Goal: Check status: Check status

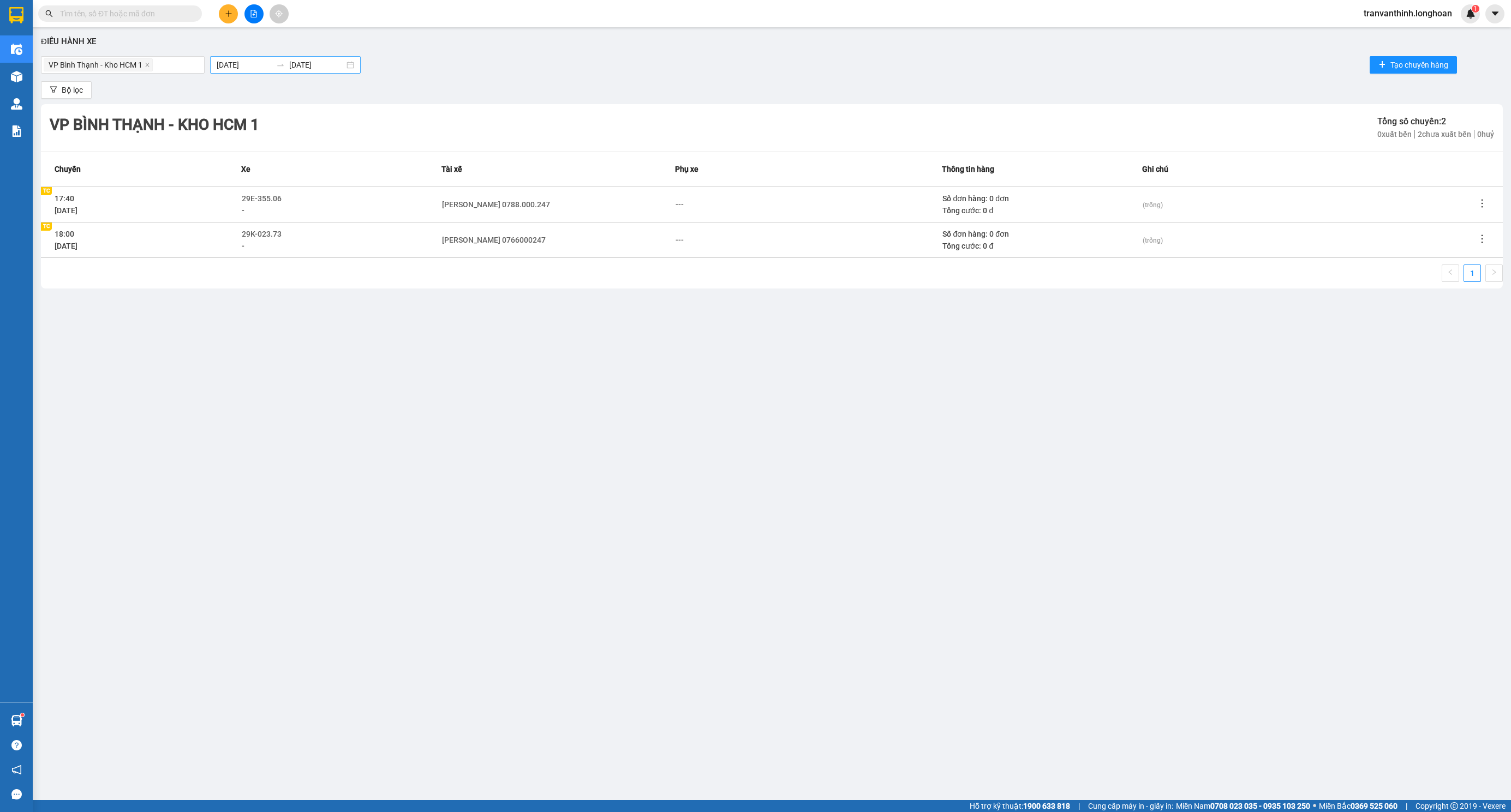
click at [313, 60] on input "[DATE]" at bounding box center [317, 65] width 55 height 12
type input "[DATE]"
click at [343, 148] on div "11" at bounding box center [344, 149] width 13 height 13
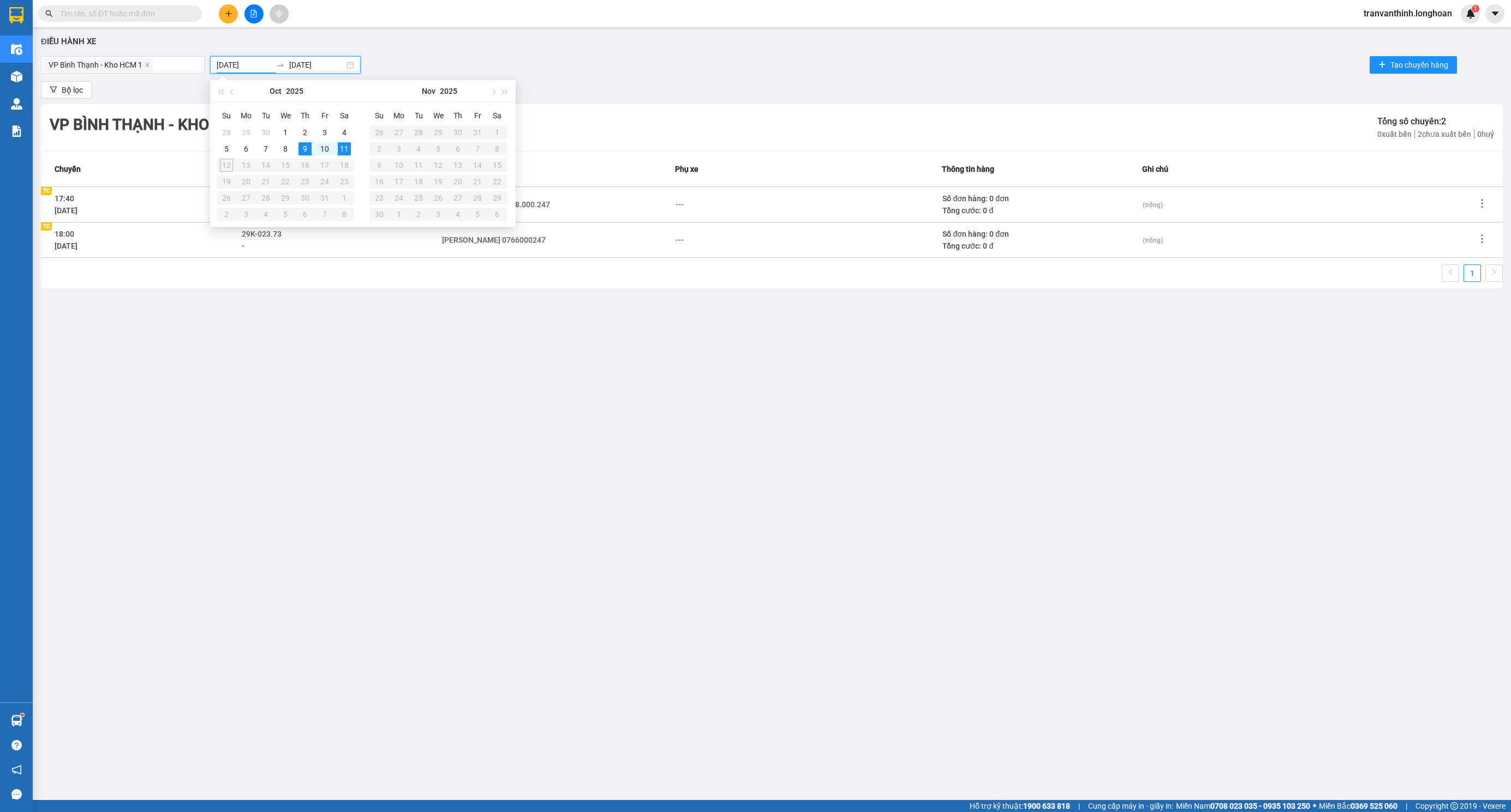
type input "[DATE]"
click at [344, 150] on div "11" at bounding box center [344, 149] width 13 height 13
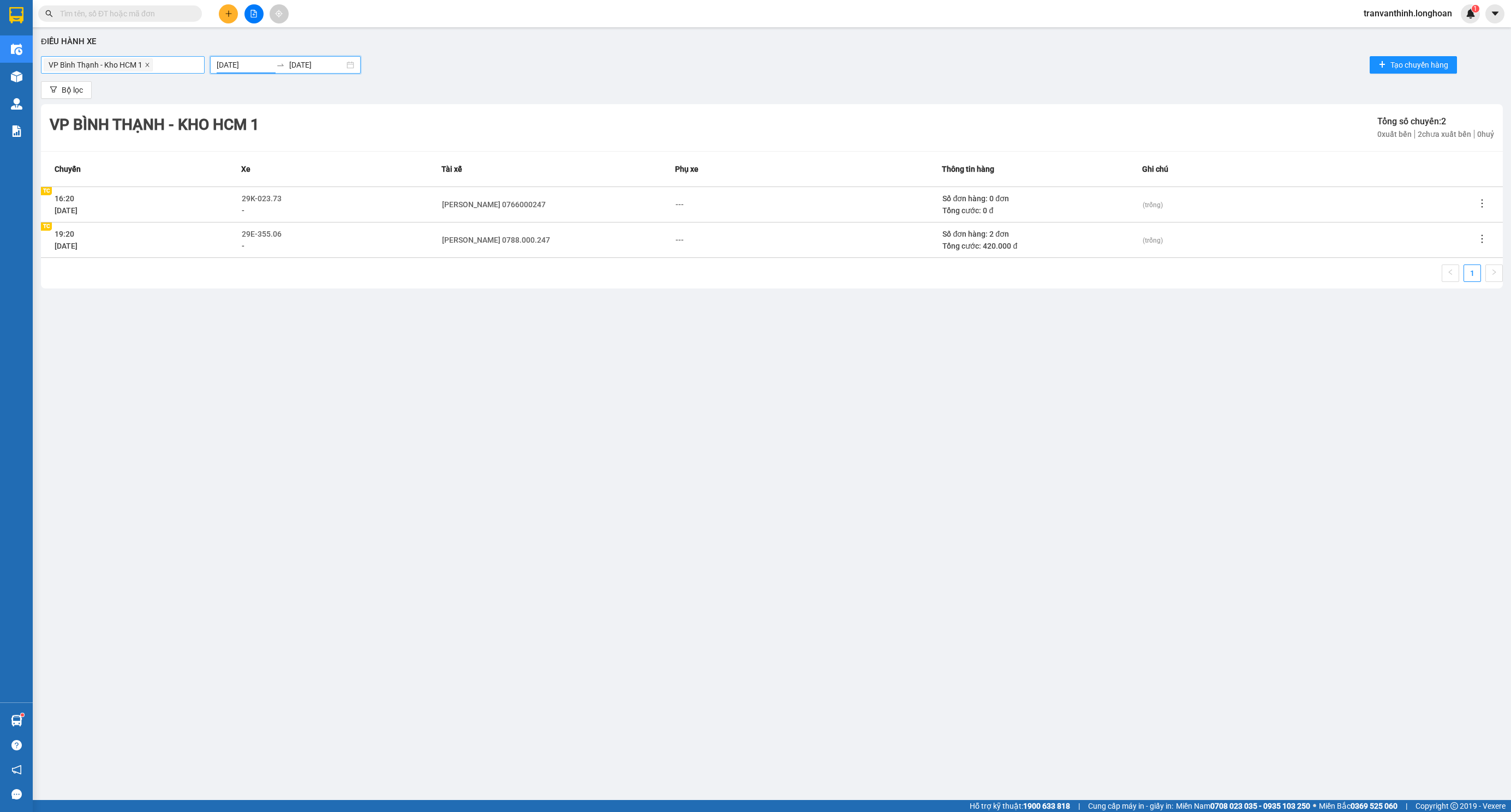
click at [150, 67] on icon "close" at bounding box center [147, 65] width 6 height 6
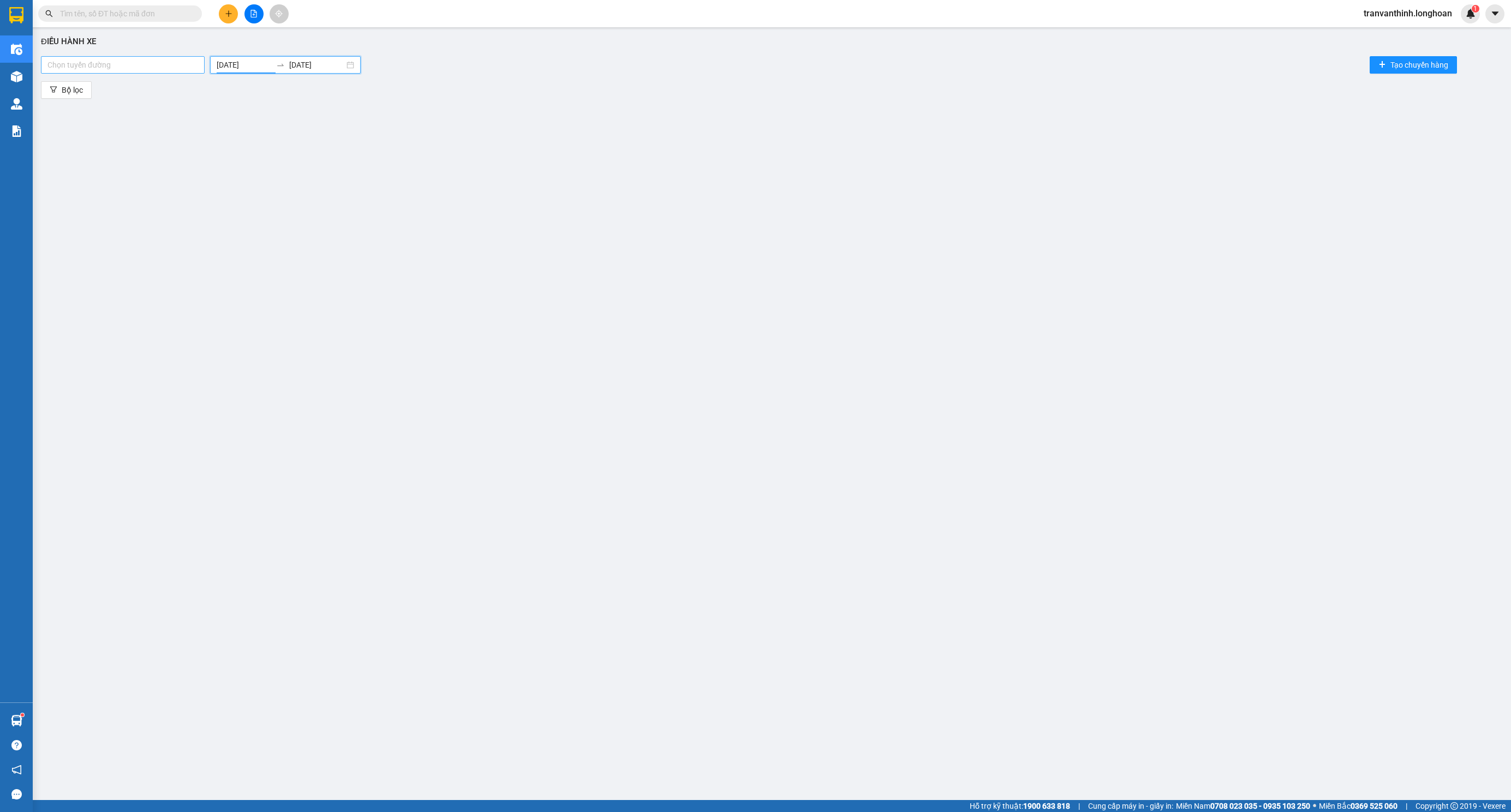
click at [111, 64] on div at bounding box center [122, 65] width 158 height 13
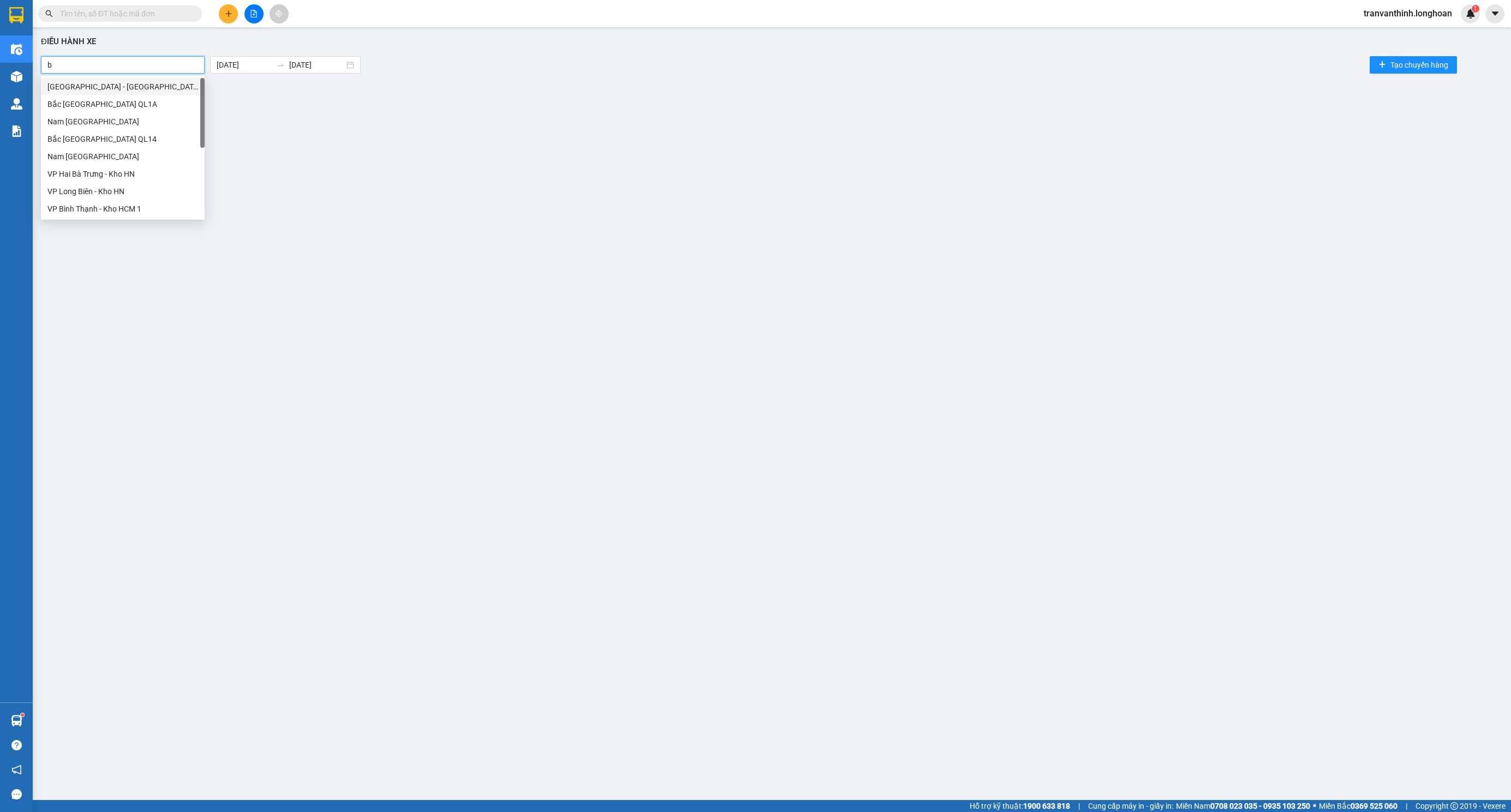
type input "bt"
click at [85, 155] on div "VP Bình Tân - Kho HCM 1" at bounding box center [122, 156] width 151 height 12
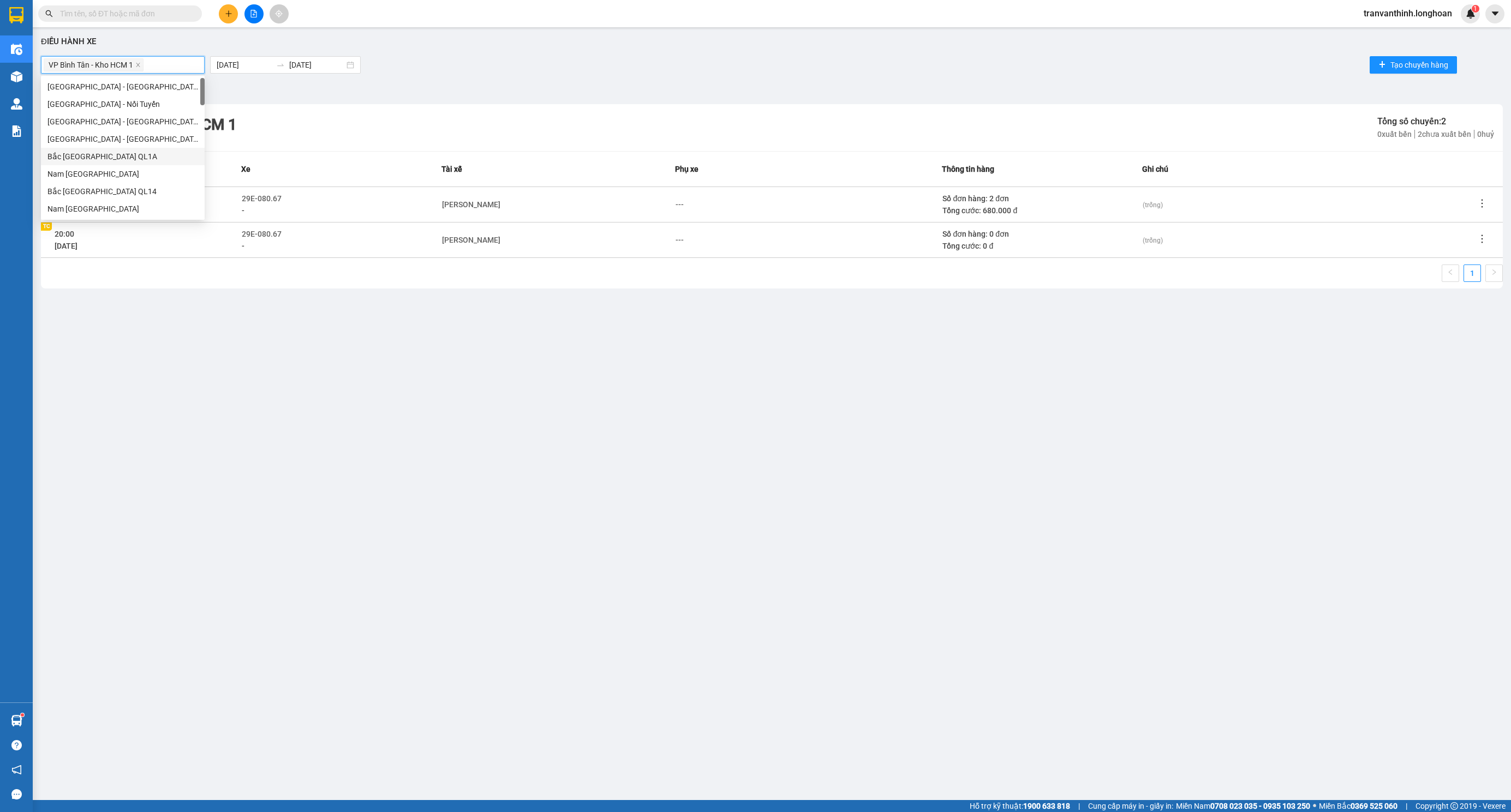
click at [521, 319] on div "Điều hành xe VP Bình Tân - Kho HCM 1 11/10/2025 11/10/2025 Tạo chuyến hàng Bộ l…" at bounding box center [772, 386] width 1467 height 706
click at [137, 62] on icon "close" at bounding box center [138, 65] width 6 height 6
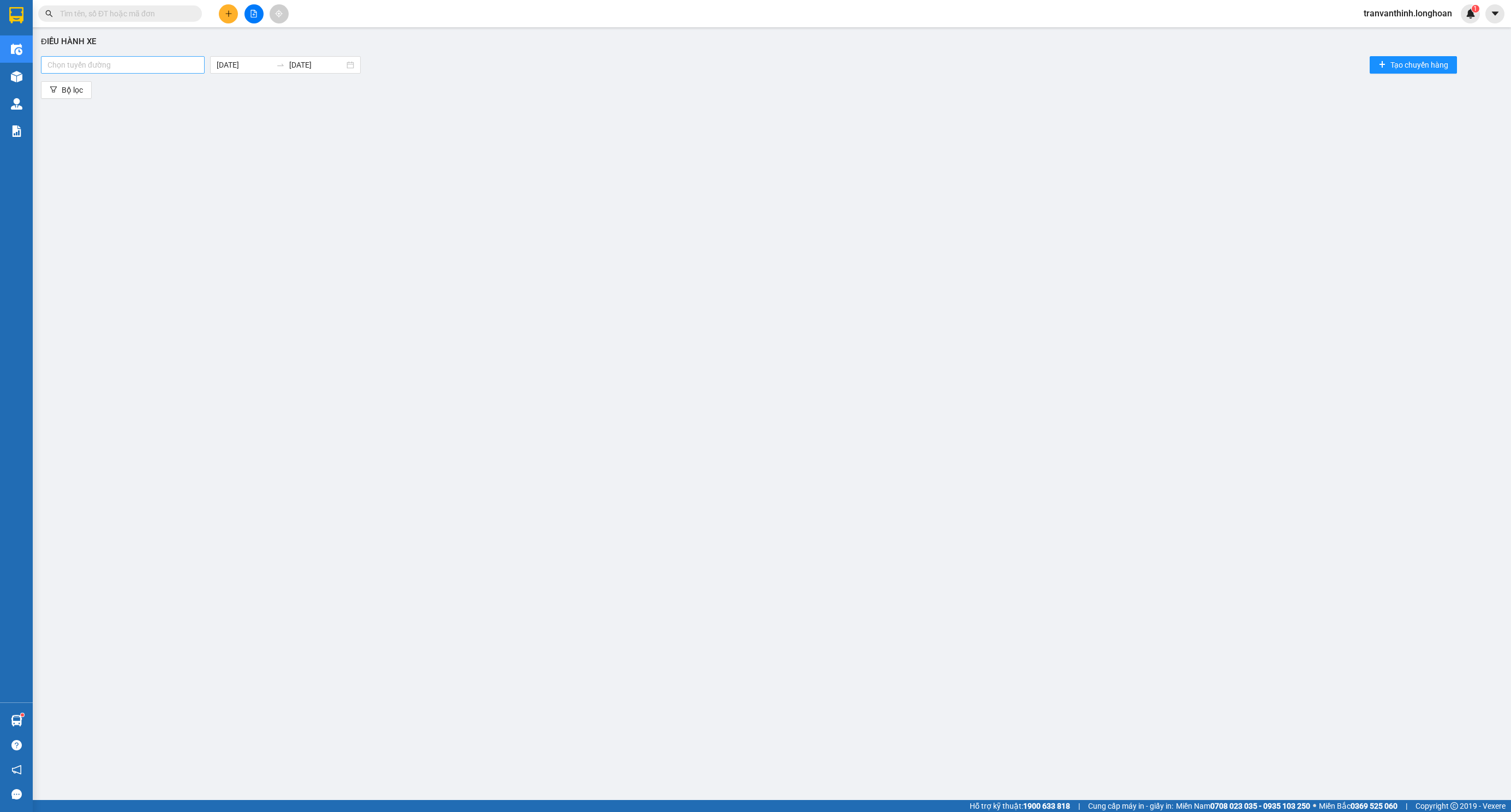
click at [77, 64] on div at bounding box center [122, 65] width 158 height 13
type input "10"
click at [94, 86] on div "VP Quận 10 - Kho HCM 1" at bounding box center [122, 86] width 151 height 12
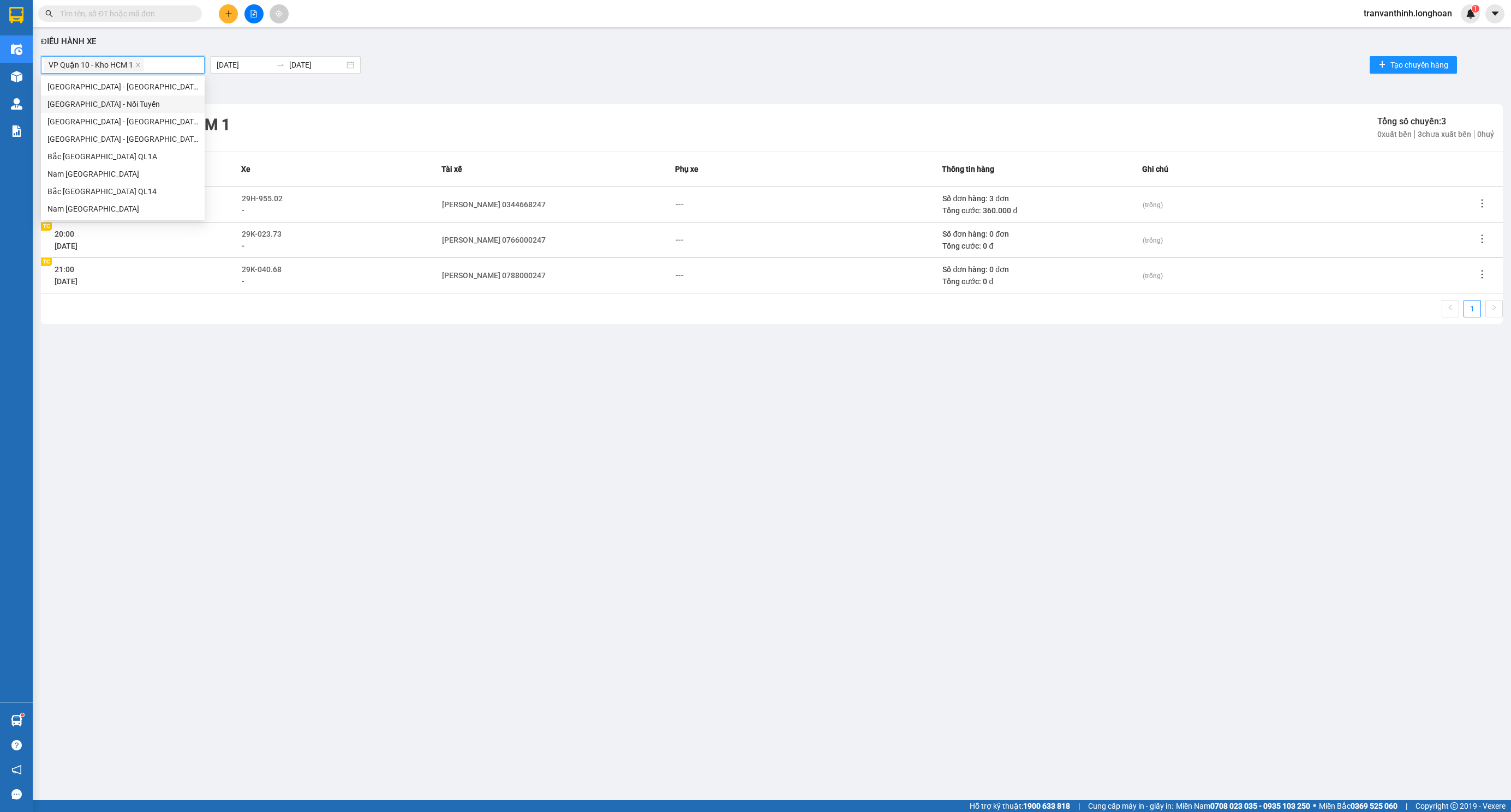
click at [294, 99] on div "Điều hành xe VP Quận 10 - Kho HCM 1 11/10/2025 11/10/2025 Tạo chuyến hàng Bộ lọ…" at bounding box center [772, 386] width 1467 height 706
click at [138, 64] on icon "close" at bounding box center [138, 65] width 6 height 6
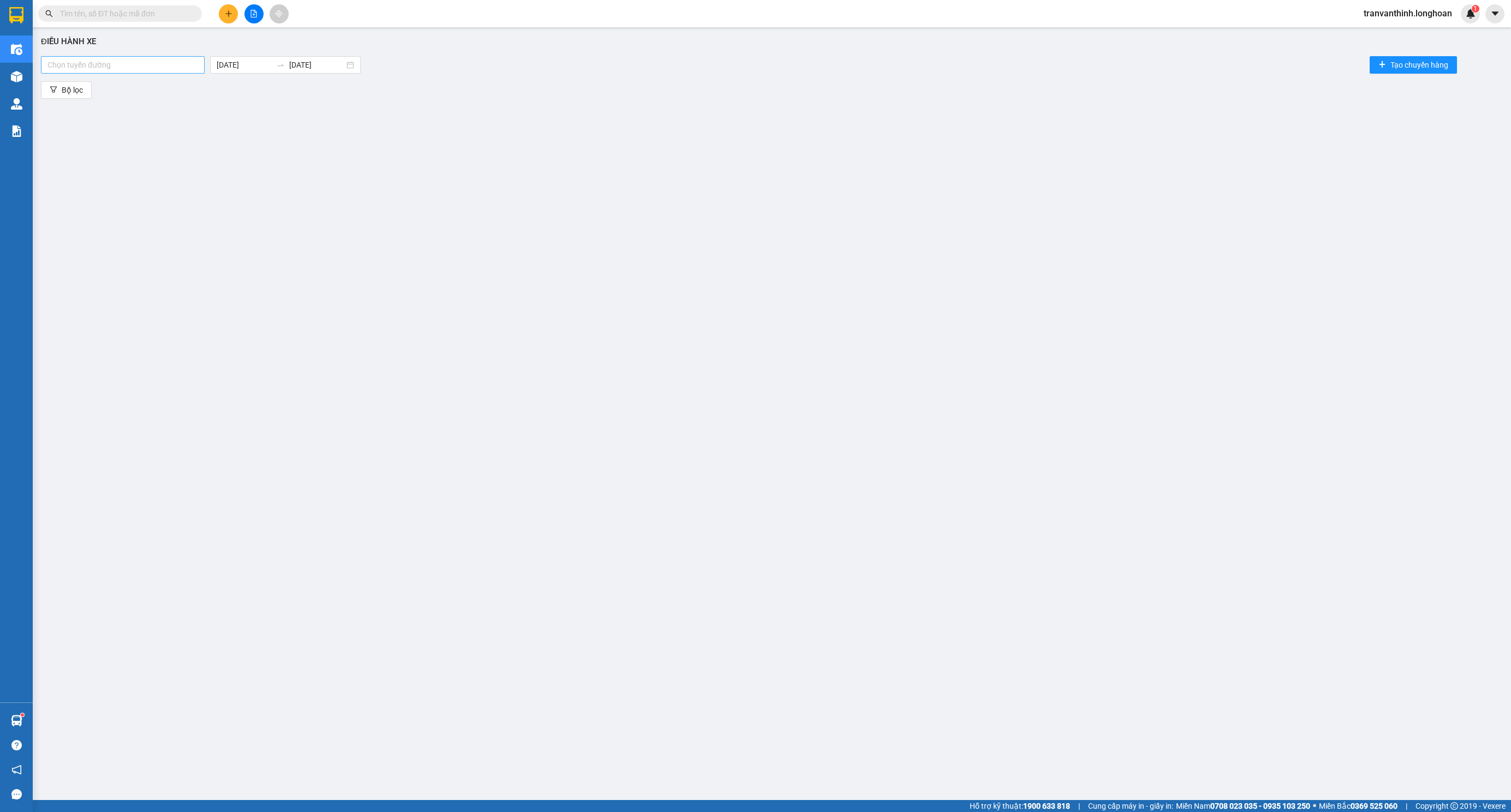
click at [95, 69] on div at bounding box center [122, 65] width 158 height 13
type input "tb"
click at [91, 120] on div "VP Tân Bình - Kho HCM 1" at bounding box center [122, 121] width 151 height 12
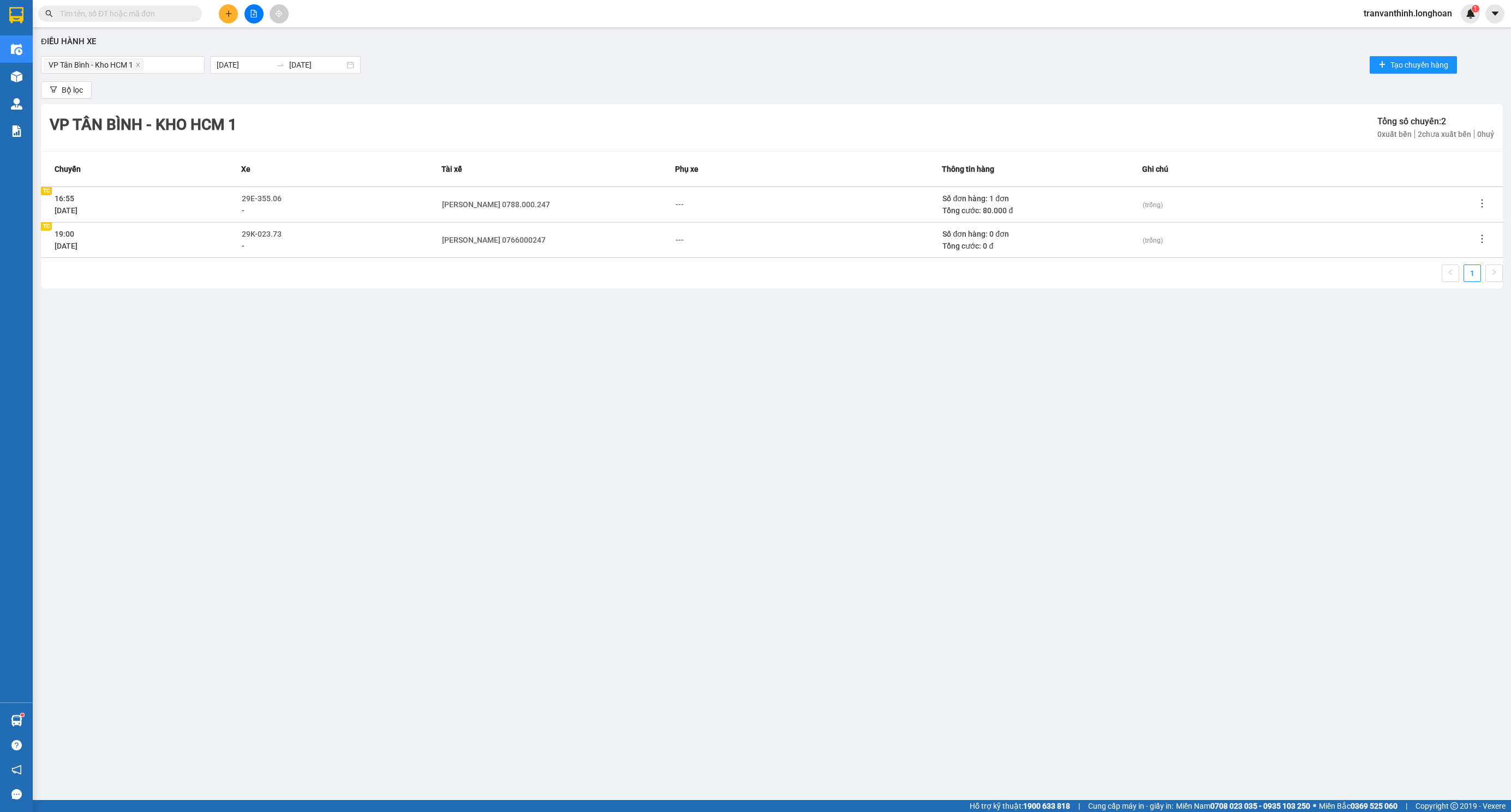
click at [585, 77] on div "Điều hành xe VP Tân Bình - Kho HCM 1 11/10/2025 11/10/2025 Tạo chuyến hàng Bộ l…" at bounding box center [772, 386] width 1467 height 706
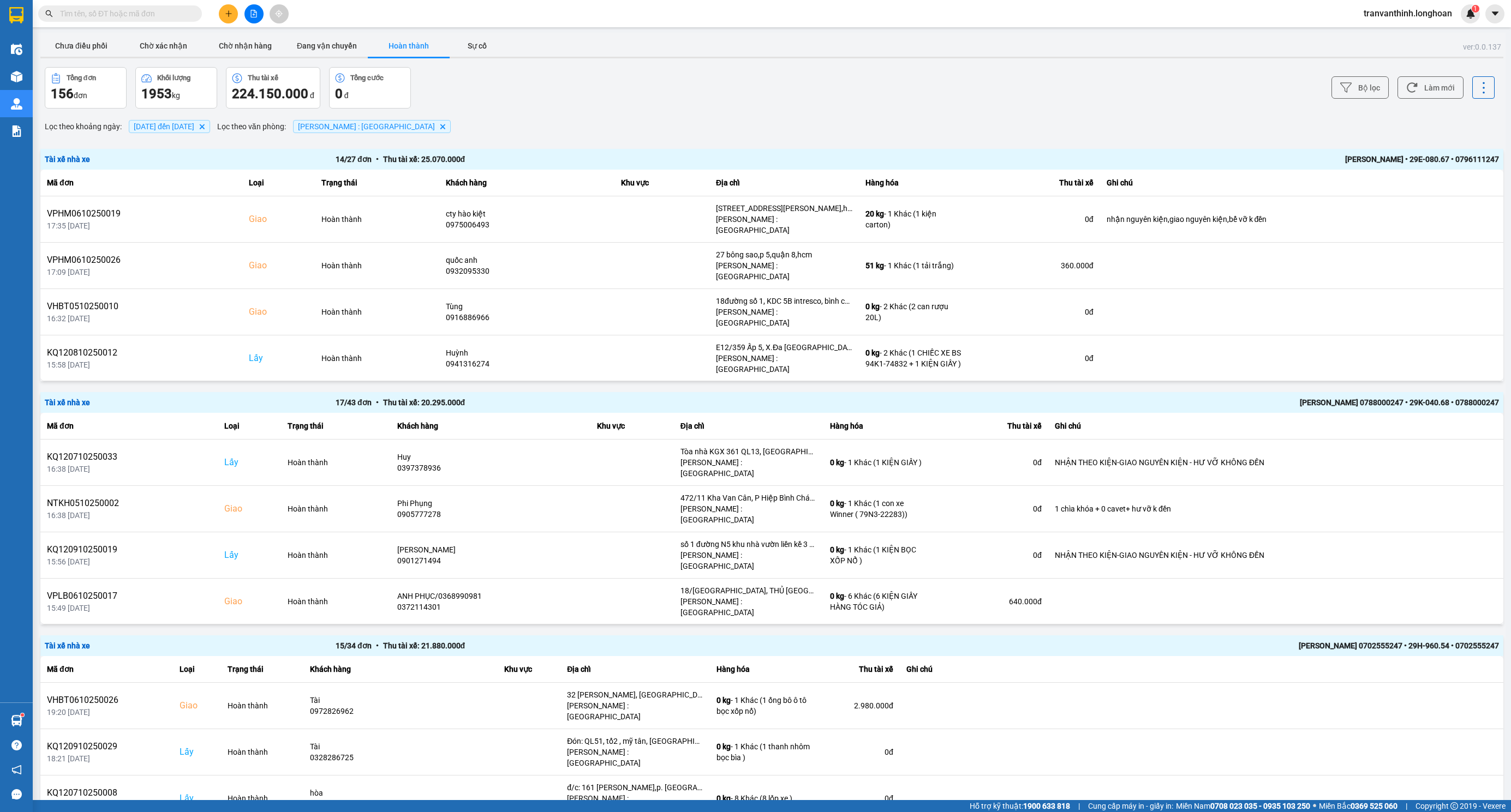
click at [170, 120] on span "[DATE] đến [DATE] [GEOGRAPHIC_DATA]" at bounding box center [170, 126] width 81 height 13
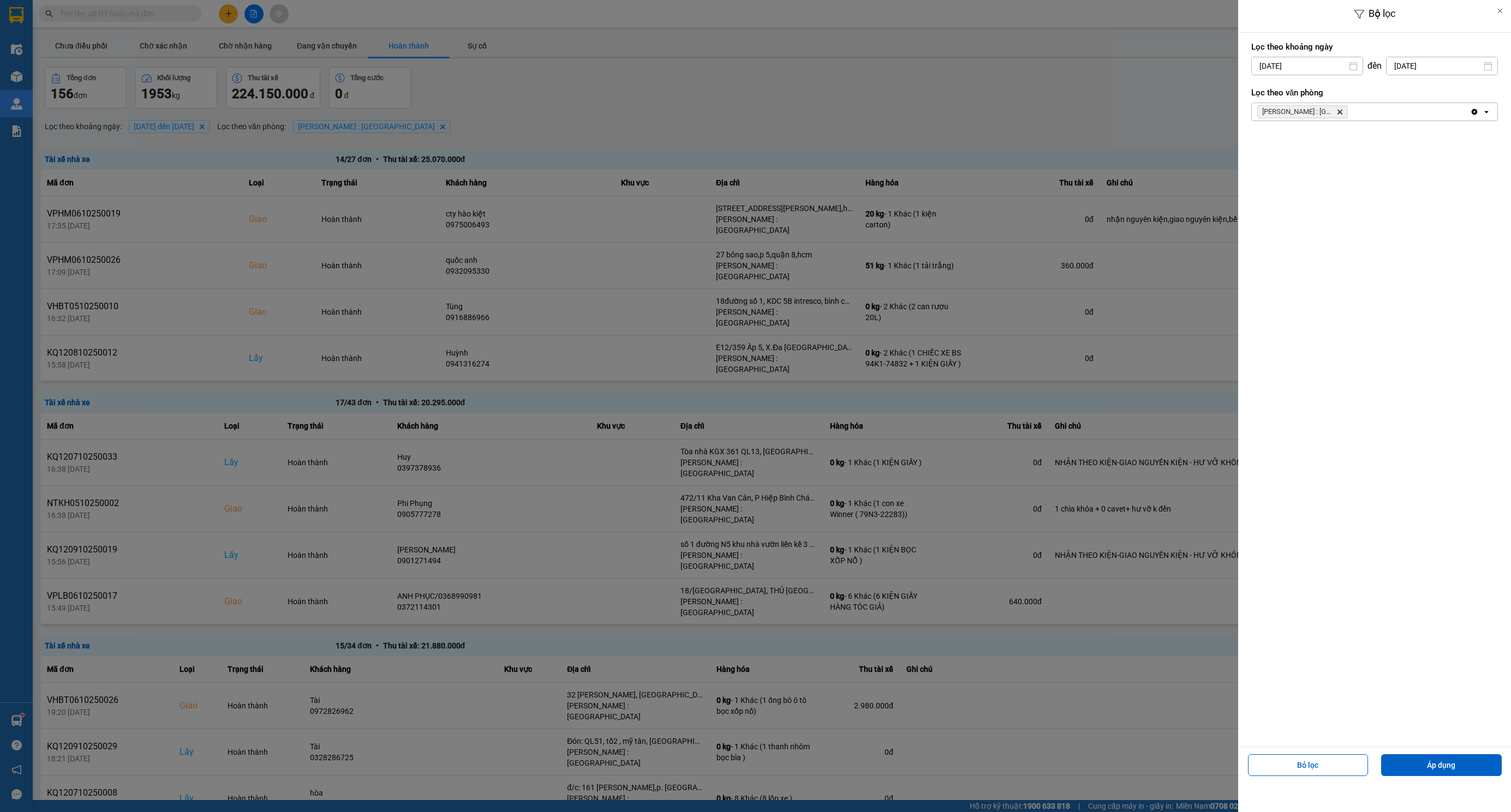
click at [202, 125] on div at bounding box center [755, 406] width 1511 height 812
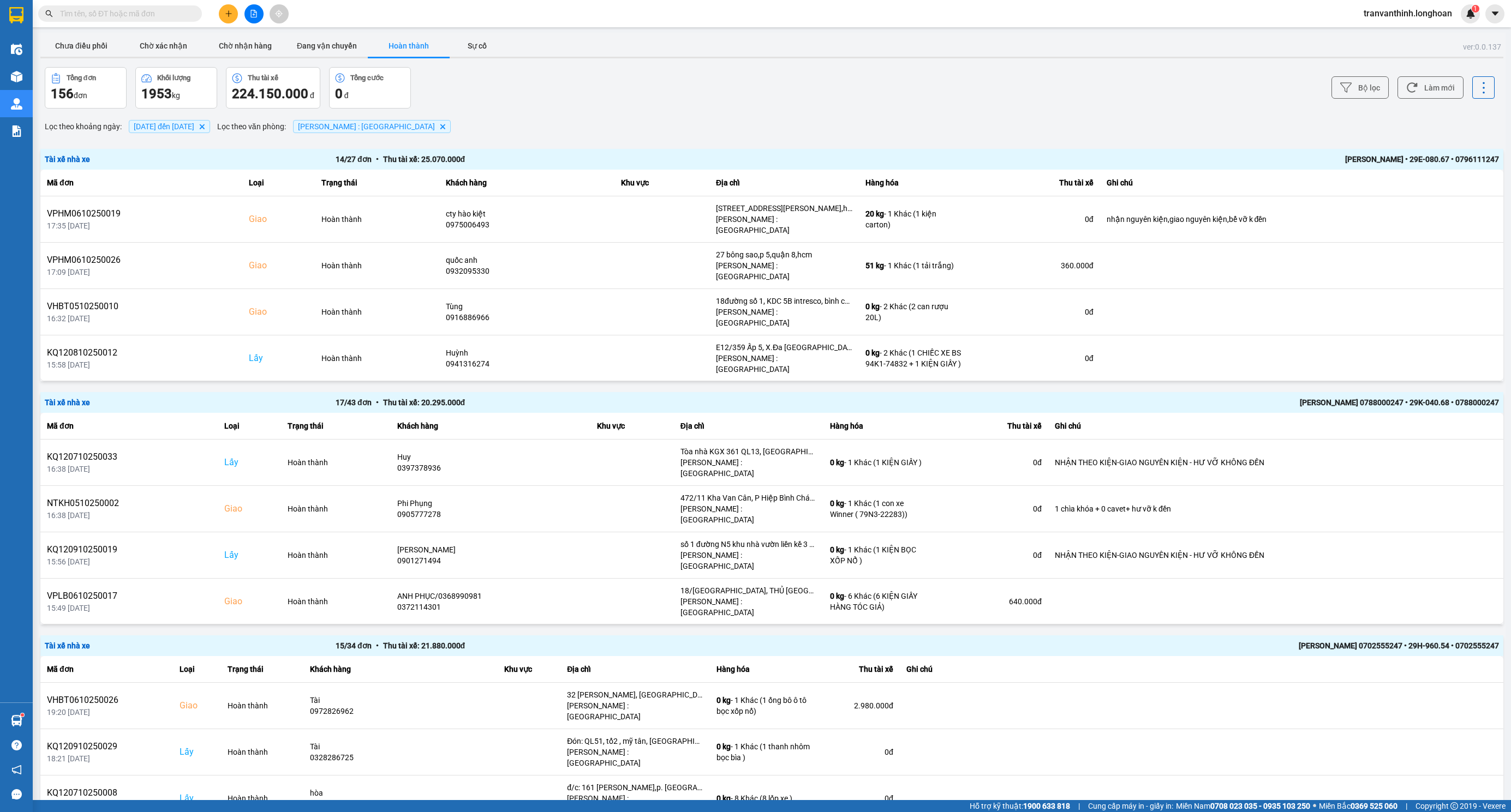
click at [163, 130] on span "[DATE] đến [DATE]" at bounding box center [164, 126] width 61 height 8
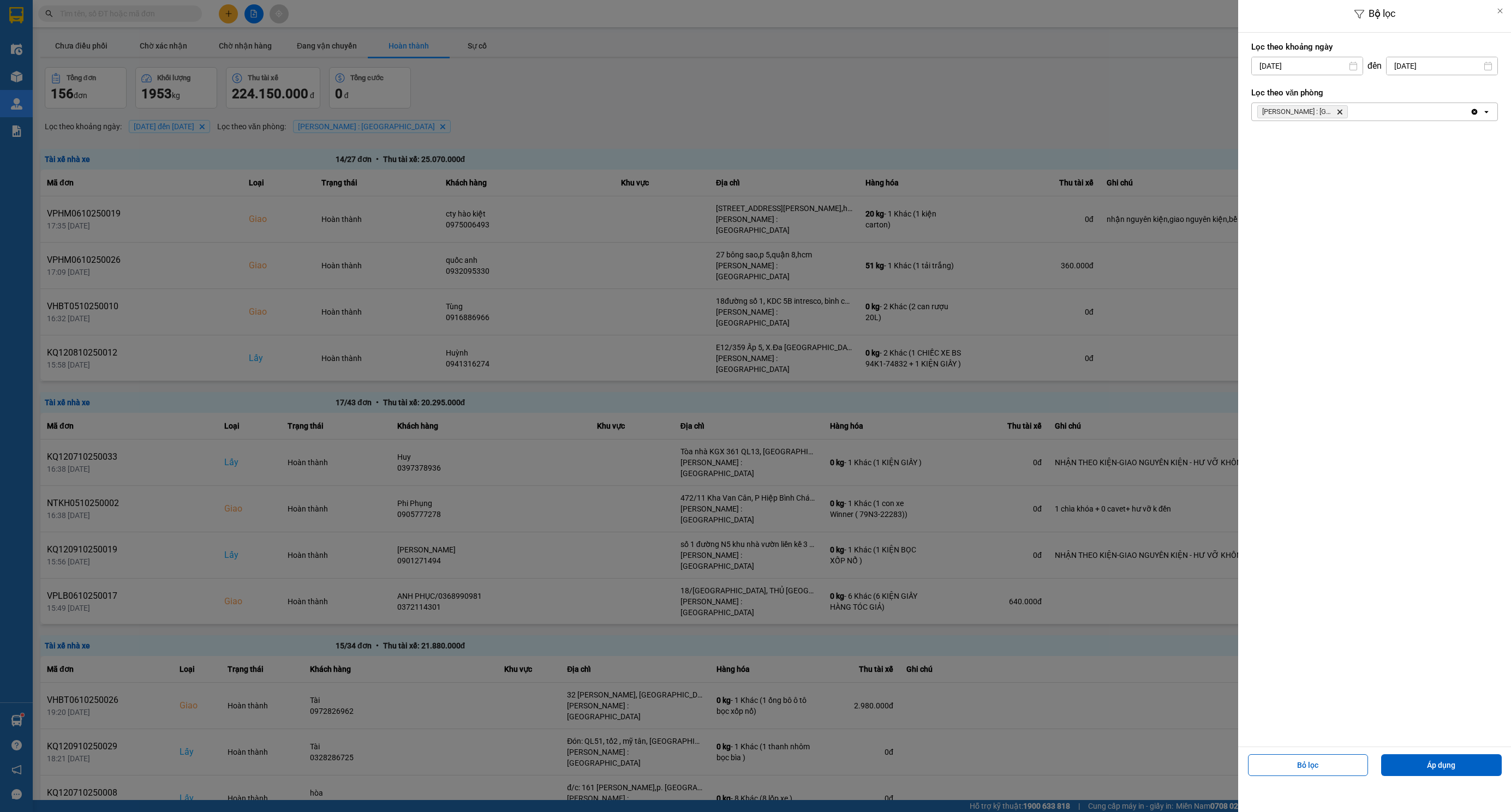
click at [1331, 66] on input "[DATE]" at bounding box center [1306, 66] width 111 height 17
click at [1317, 174] on div "9" at bounding box center [1323, 170] width 15 height 13
click at [1418, 61] on input "[DATE]" at bounding box center [1441, 66] width 111 height 17
click at [1469, 172] on div "11" at bounding box center [1469, 170] width 15 height 13
type input "[DATE]"
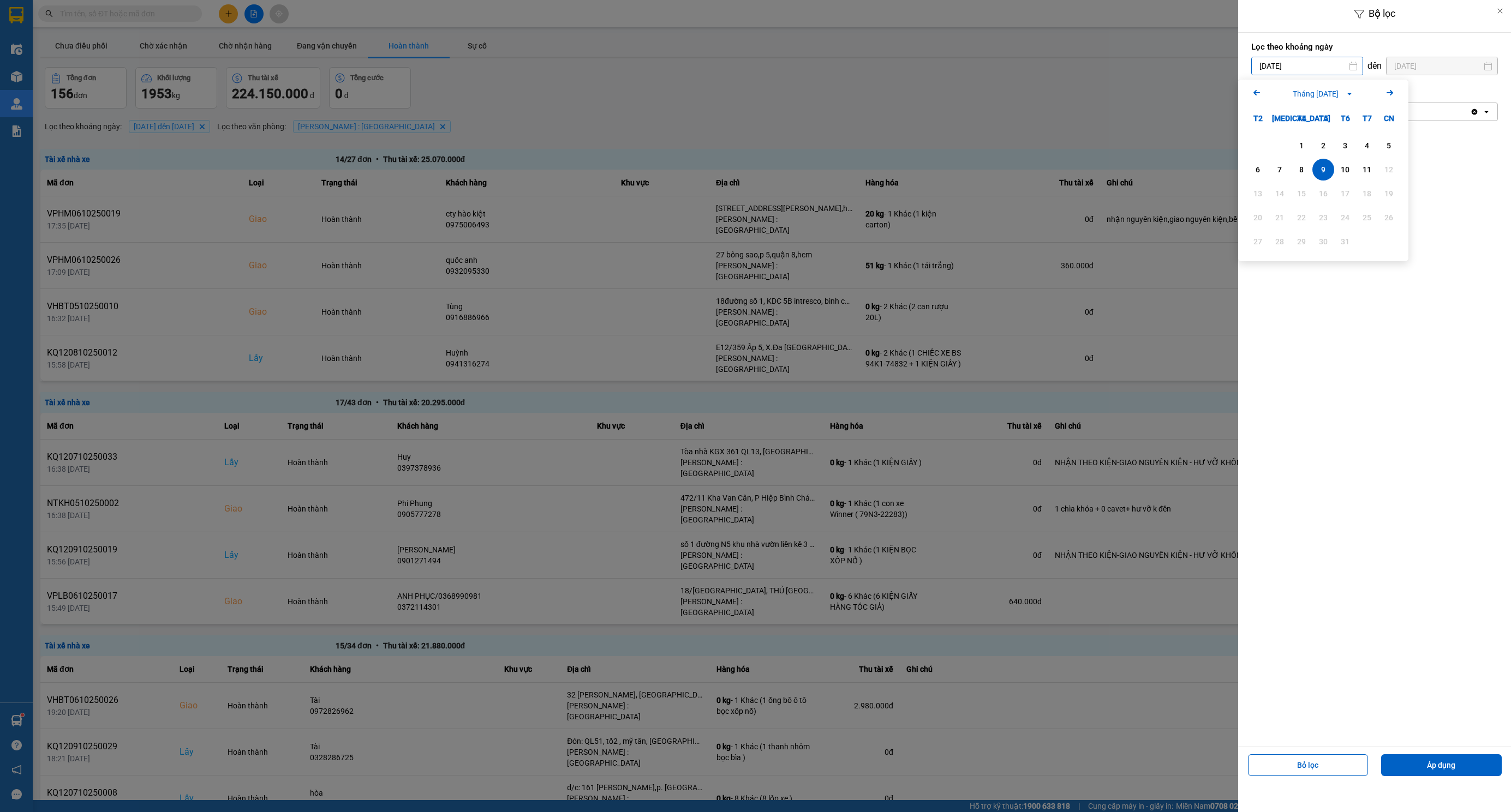
click at [1305, 69] on input "[DATE]" at bounding box center [1306, 66] width 111 height 17
click at [1367, 167] on div "11" at bounding box center [1366, 170] width 15 height 13
type input "[DATE]"
click at [1413, 763] on button "Áp dụng" at bounding box center [1441, 765] width 121 height 22
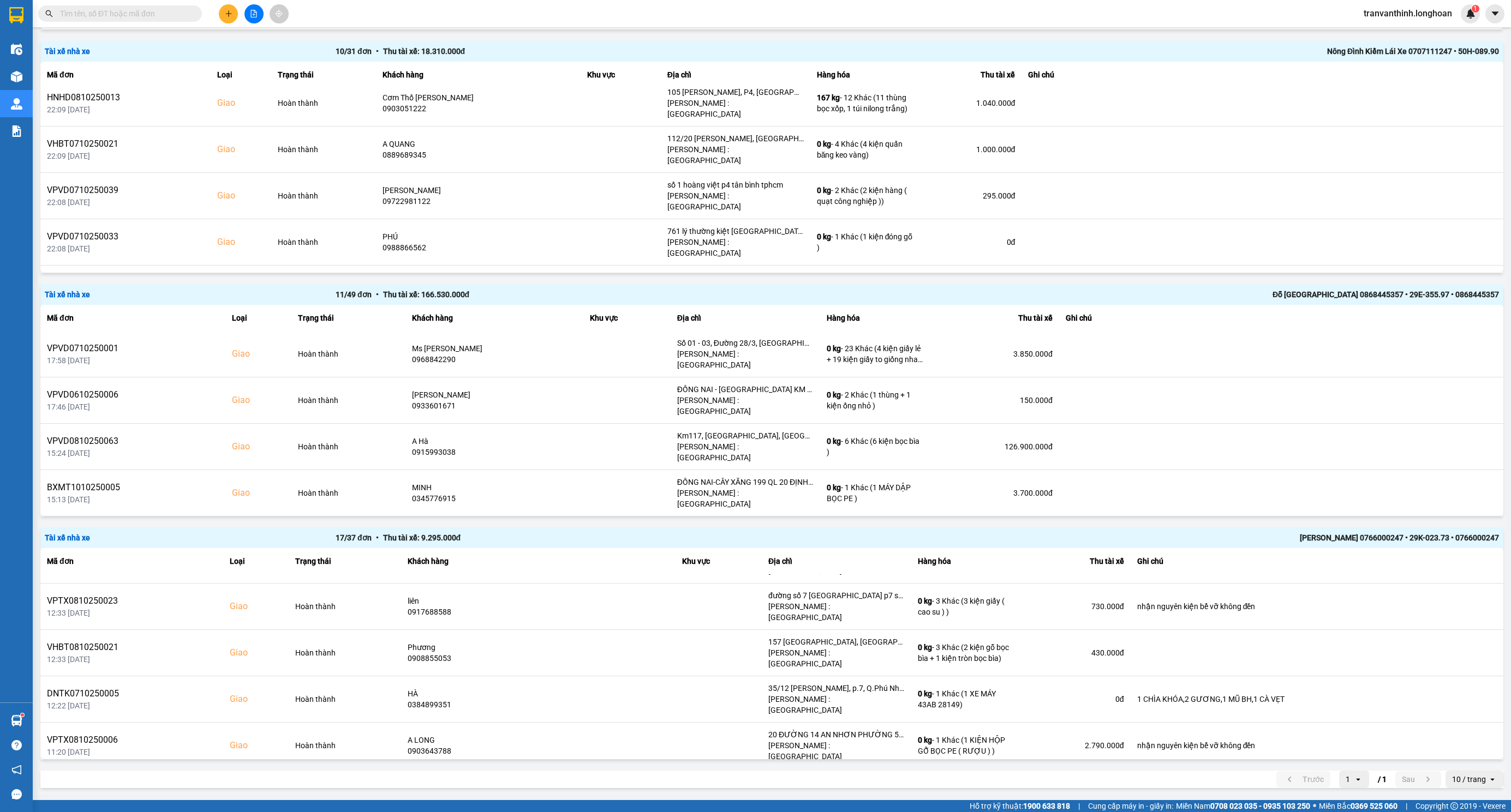
scroll to position [460, 0]
